Goal: Task Accomplishment & Management: Manage account settings

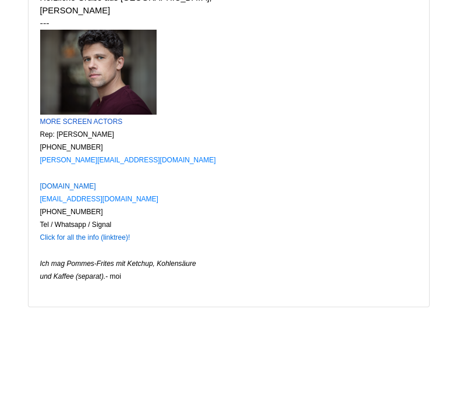
scroll to position [4110, 0]
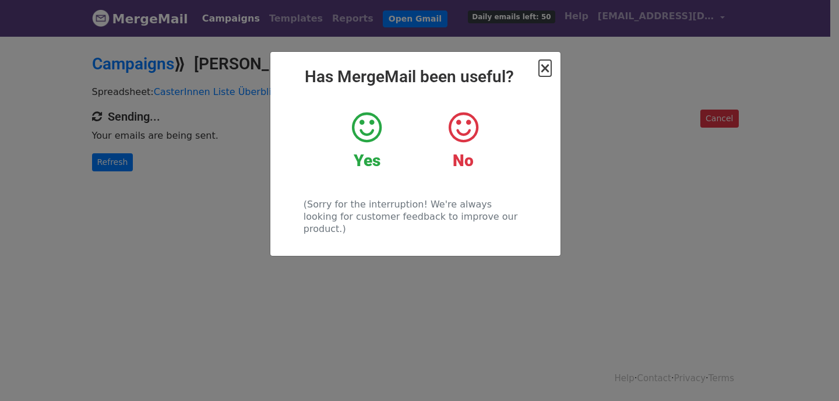
click at [547, 69] on span "×" at bounding box center [545, 68] width 12 height 16
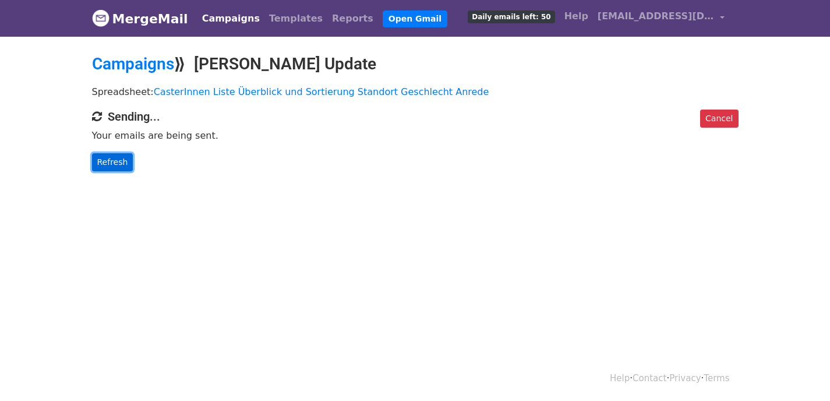
click at [109, 162] on link "Refresh" at bounding box center [112, 162] width 41 height 18
click at [253, 95] on link "CasterInnen Liste Überblick und Sortierung Standort Geschlecht Anrede" at bounding box center [321, 91] width 335 height 11
click at [218, 17] on link "Campaigns" at bounding box center [230, 18] width 67 height 23
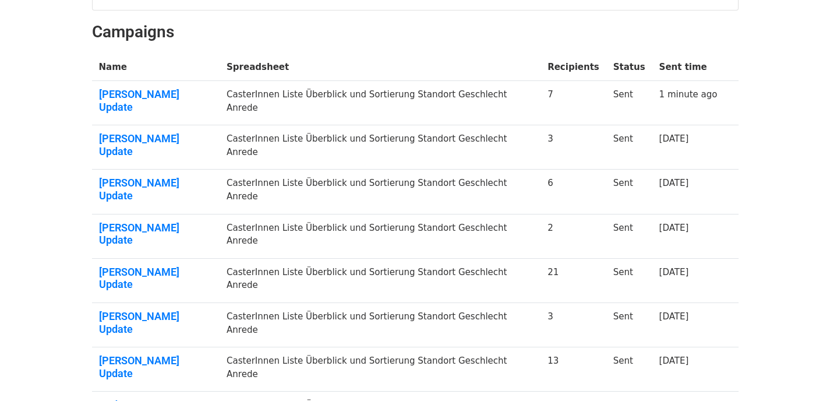
scroll to position [167, 0]
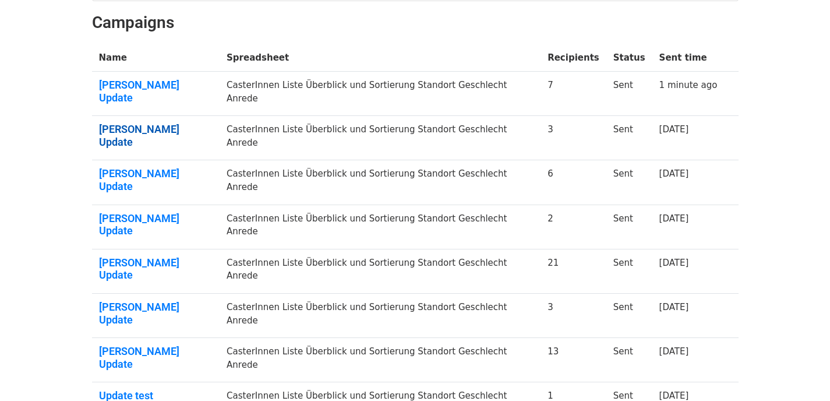
click at [178, 123] on link "Maximilian Modl Update" at bounding box center [156, 135] width 114 height 25
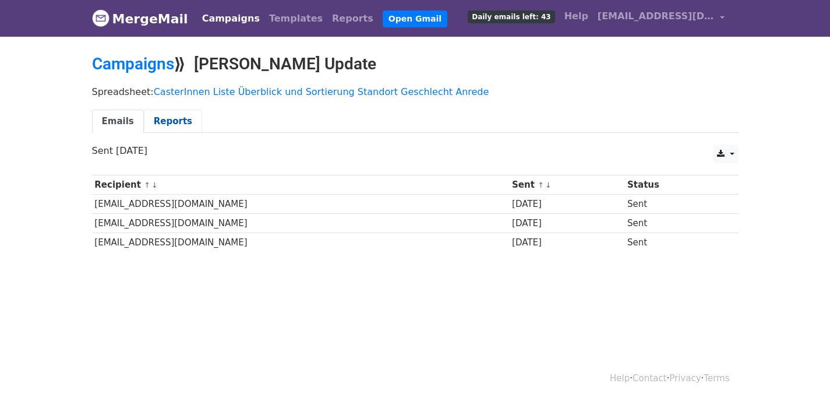
click at [165, 116] on link "Reports" at bounding box center [173, 121] width 58 height 24
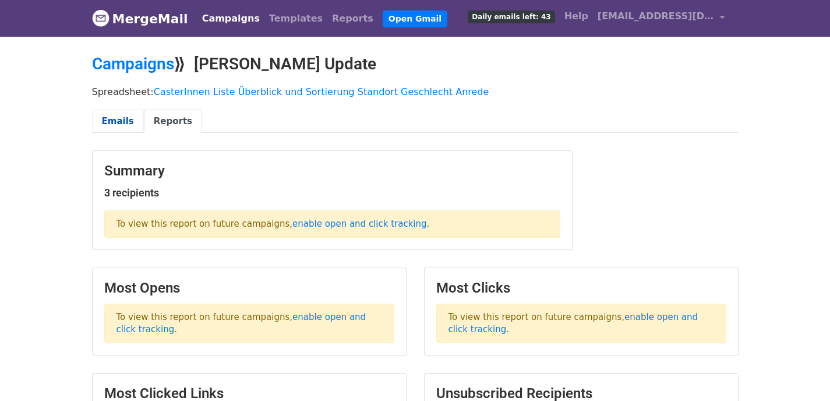
click at [130, 123] on link "Emails" at bounding box center [118, 121] width 52 height 24
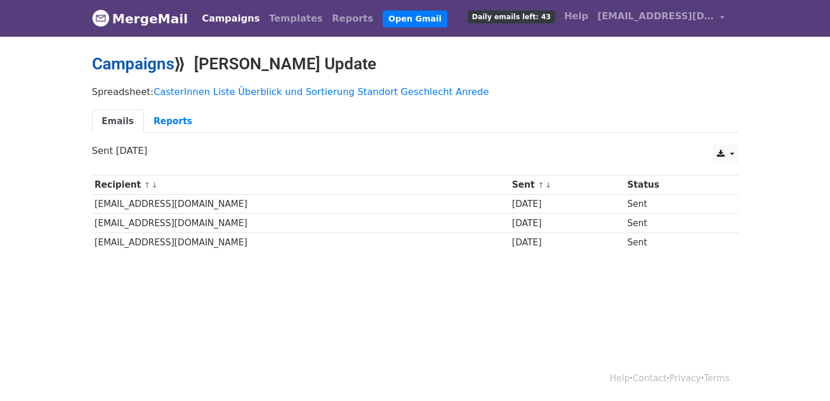
click at [146, 68] on link "Campaigns" at bounding box center [133, 63] width 82 height 19
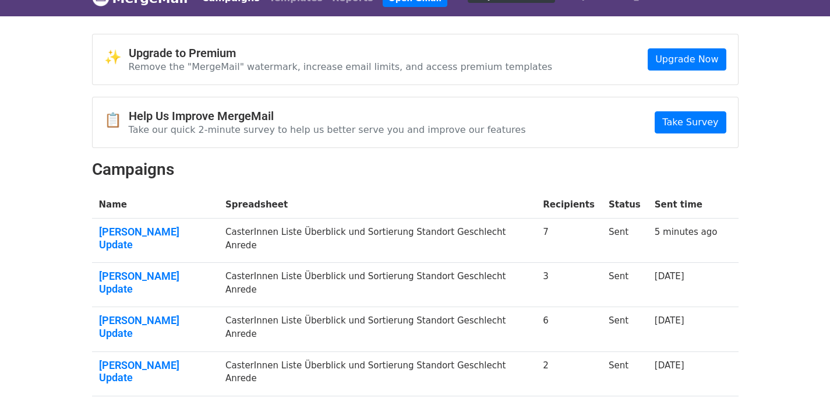
scroll to position [101, 0]
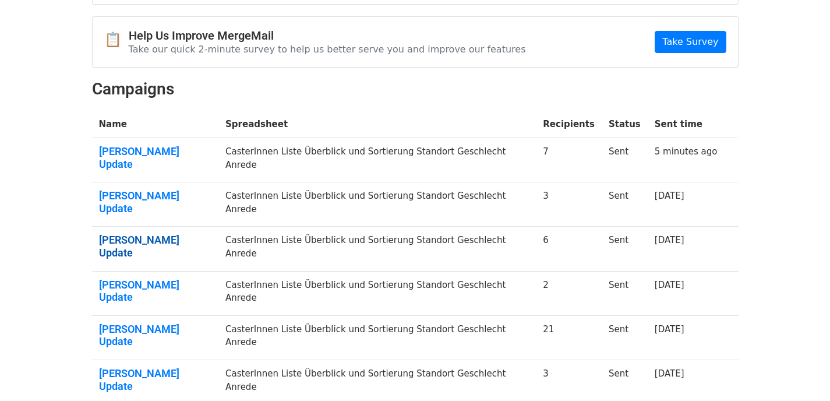
click at [156, 234] on link "[PERSON_NAME] Update" at bounding box center [155, 246] width 113 height 25
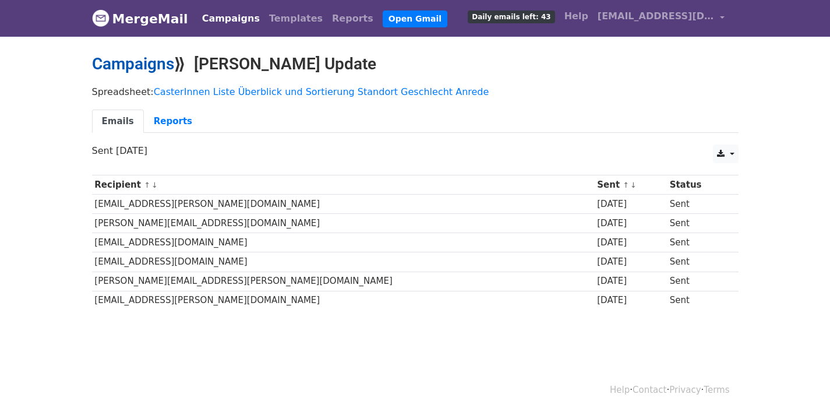
click at [154, 68] on link "Campaigns" at bounding box center [133, 63] width 82 height 19
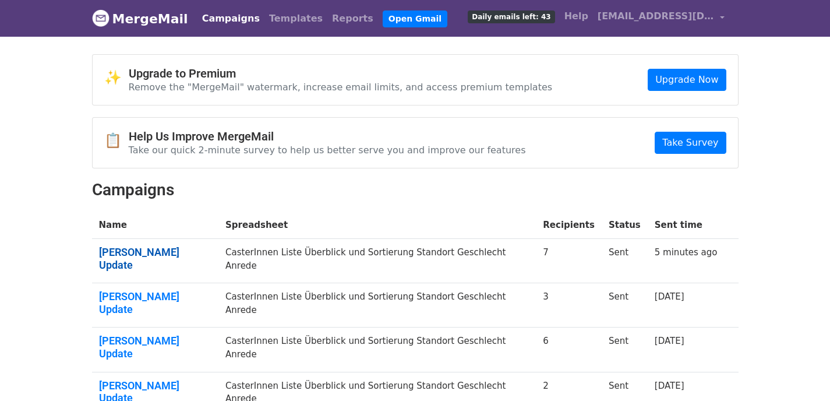
click at [160, 252] on link "Maximilian Modl Update" at bounding box center [155, 258] width 113 height 25
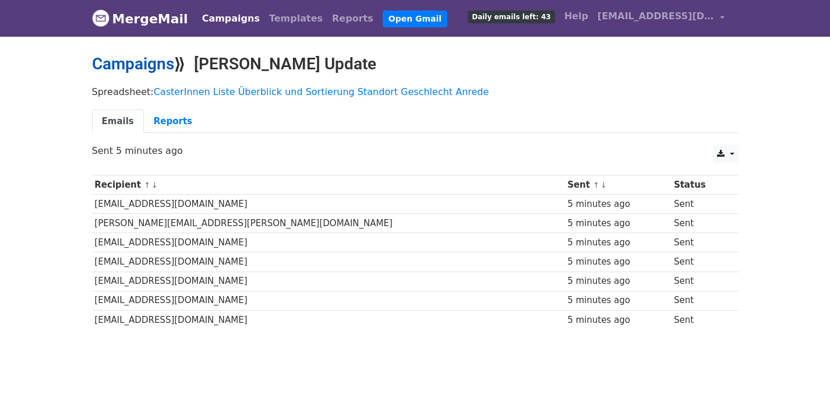
click at [123, 56] on link "Campaigns" at bounding box center [133, 63] width 82 height 19
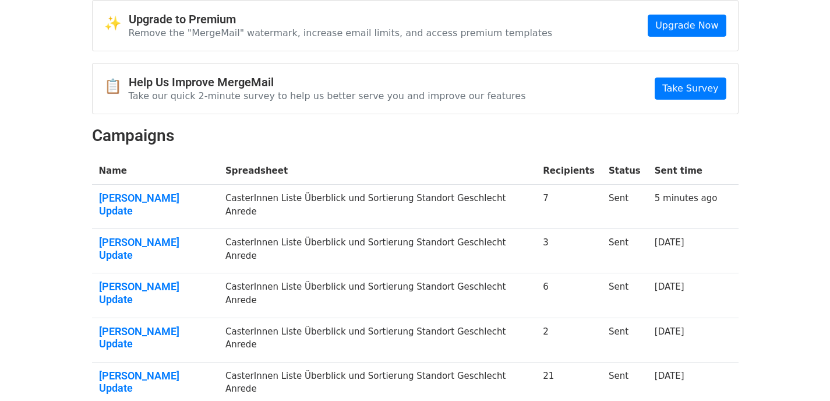
scroll to position [73, 0]
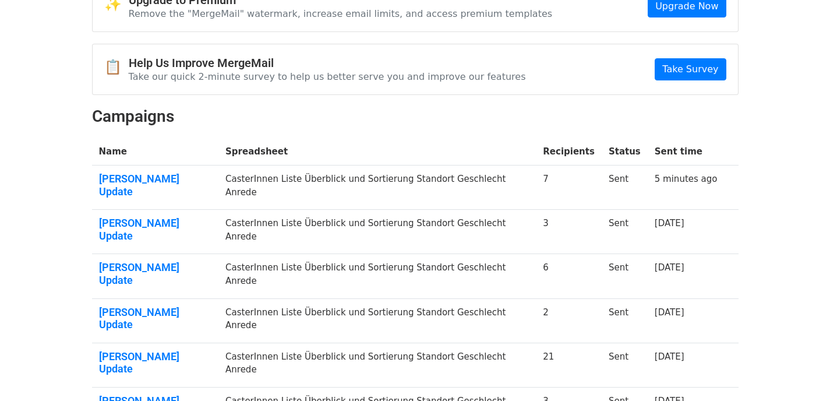
click at [156, 298] on td "[PERSON_NAME] Update" at bounding box center [155, 320] width 127 height 44
click at [154, 306] on link "[PERSON_NAME] Update" at bounding box center [155, 318] width 113 height 25
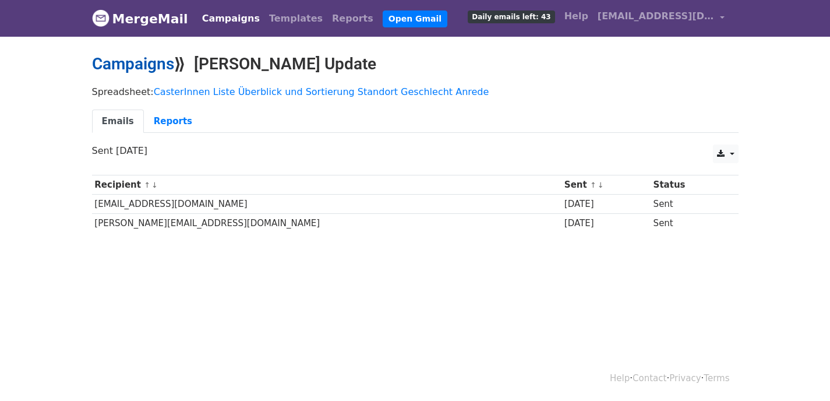
click at [156, 63] on link "Campaigns" at bounding box center [133, 63] width 82 height 19
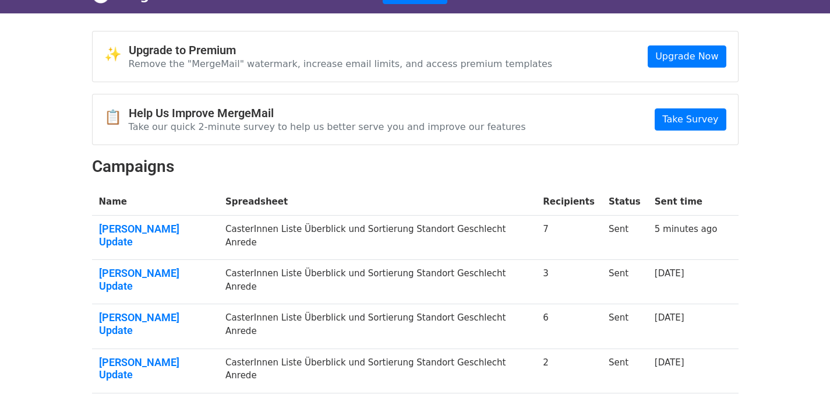
scroll to position [37, 0]
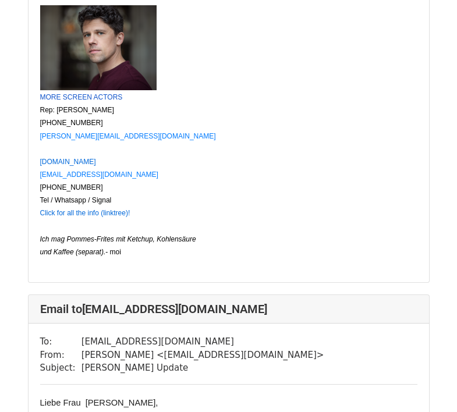
scroll to position [493, 0]
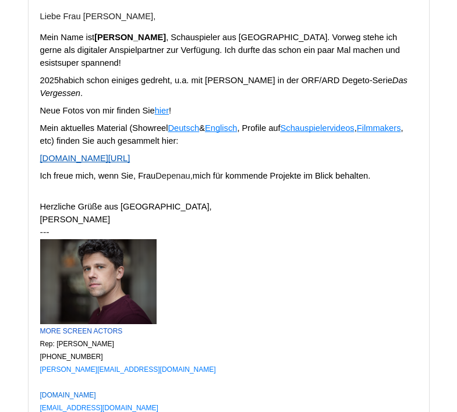
scroll to position [8855, 0]
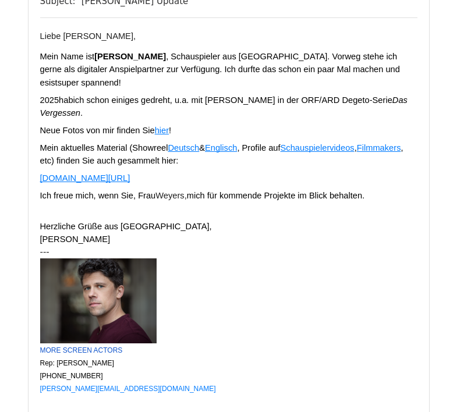
scroll to position [9258, 0]
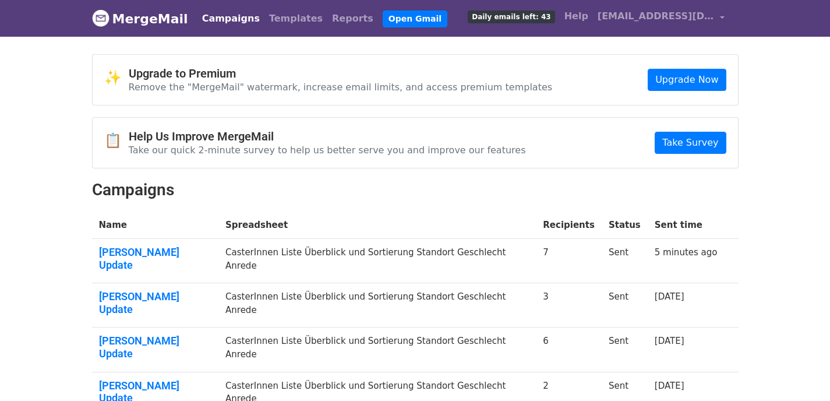
click at [215, 26] on link "Campaigns" at bounding box center [230, 18] width 67 height 23
